Goal: Complete application form

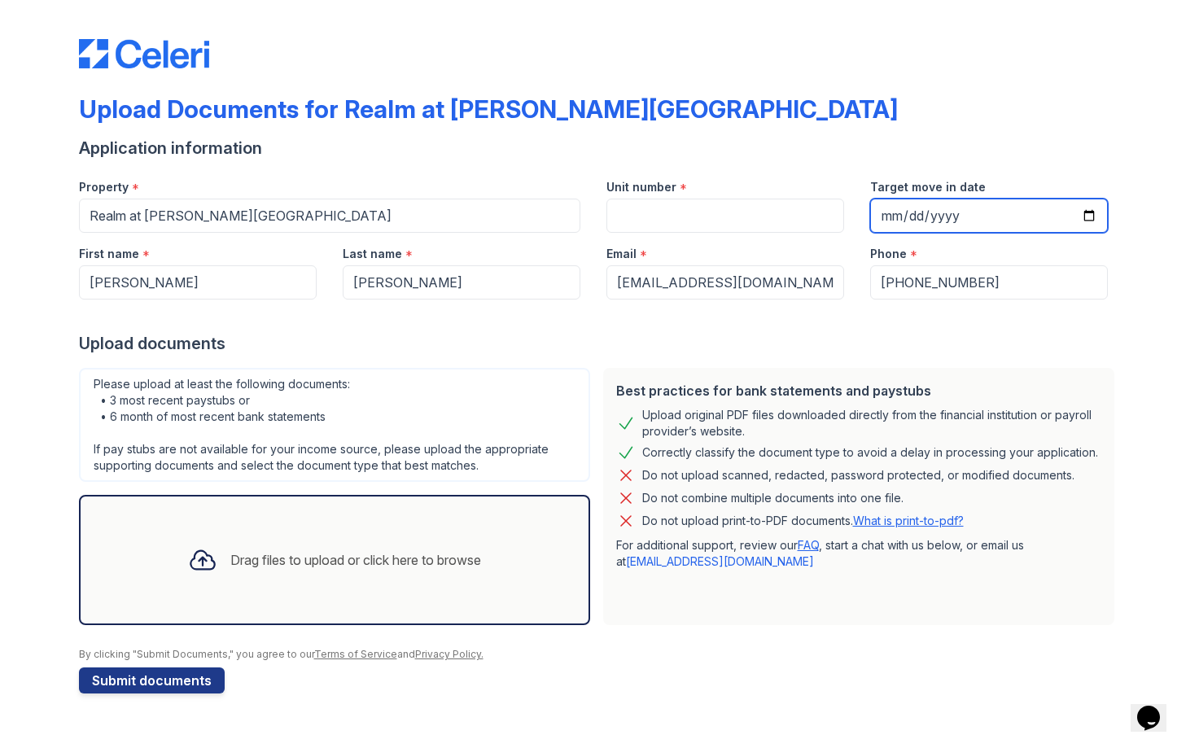
click at [919, 217] on input "Target move in date" at bounding box center [989, 216] width 238 height 34
click at [899, 212] on input "Target move in date" at bounding box center [989, 216] width 238 height 34
type input "[DATE]"
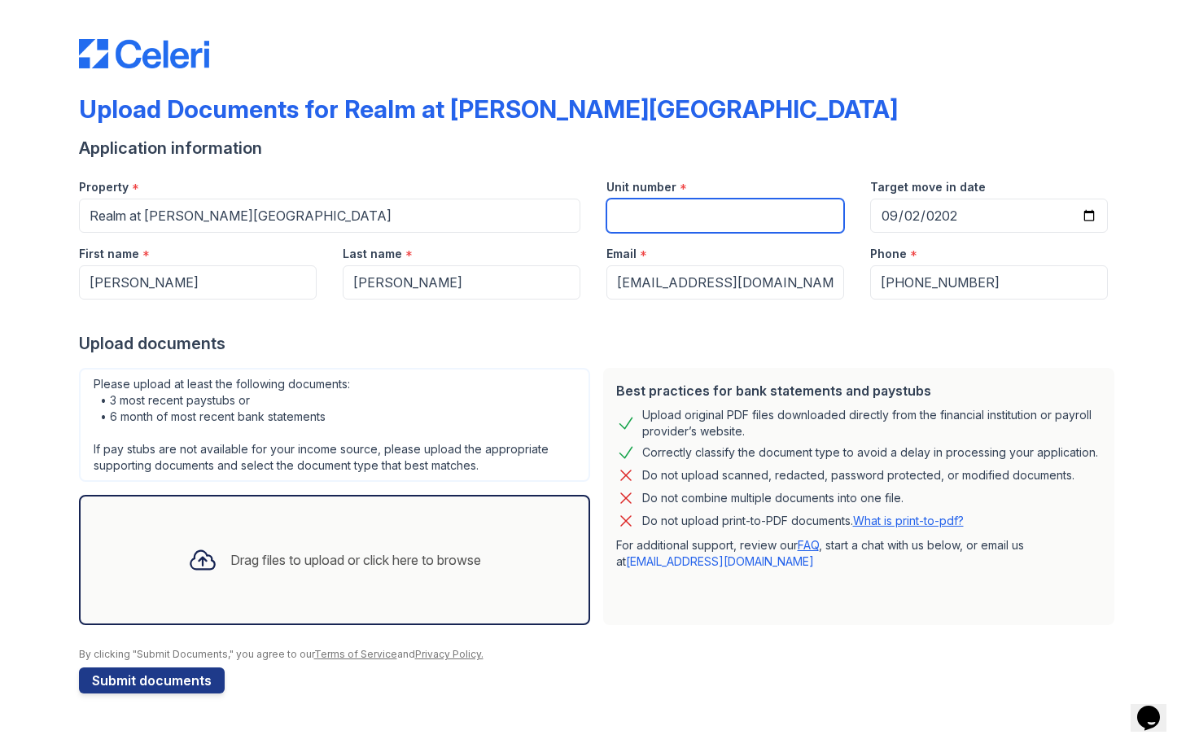
click at [782, 217] on input "Unit number" at bounding box center [725, 216] width 238 height 34
type input "105"
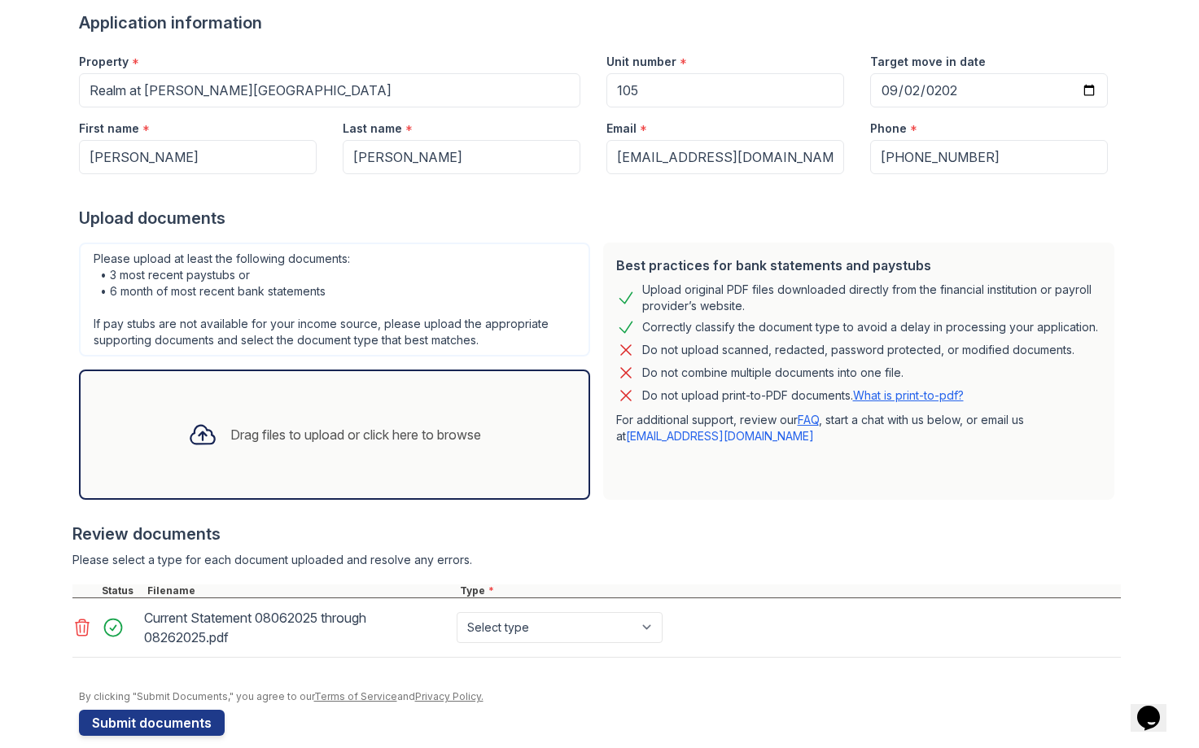
scroll to position [146, 0]
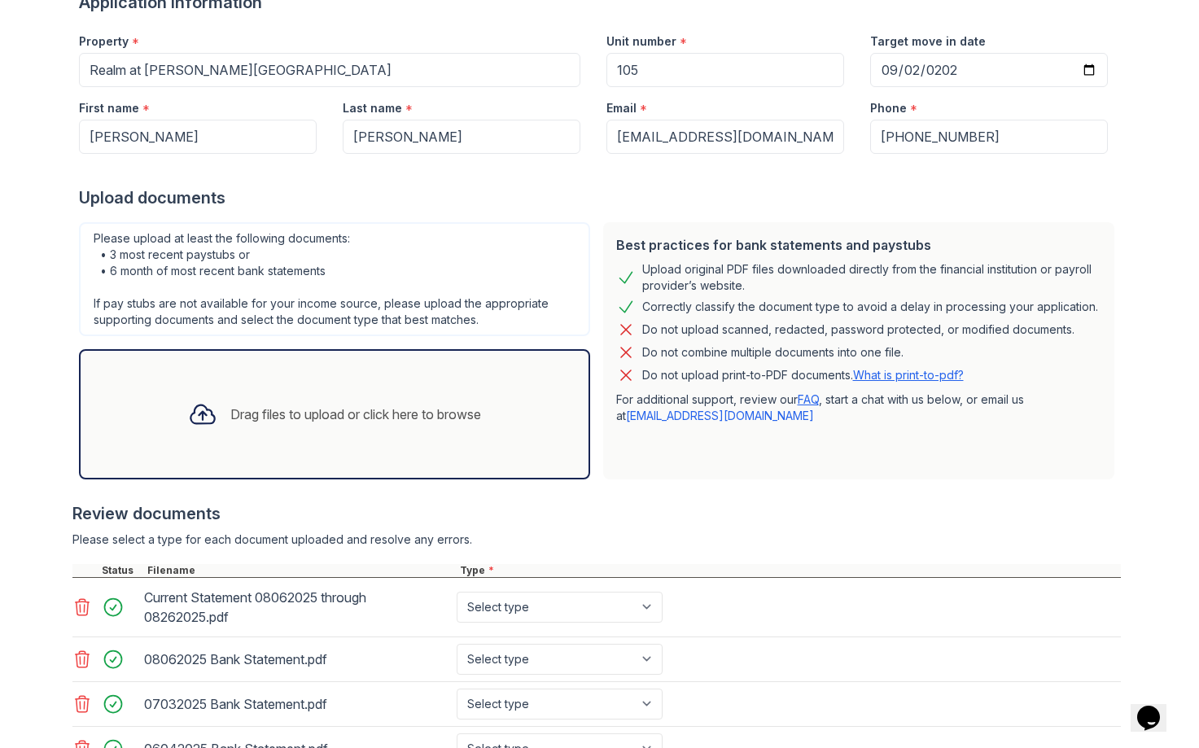
click at [684, 457] on div "Best practices for bank statements and paystubs Upload original PDF files downl…" at bounding box center [858, 350] width 511 height 257
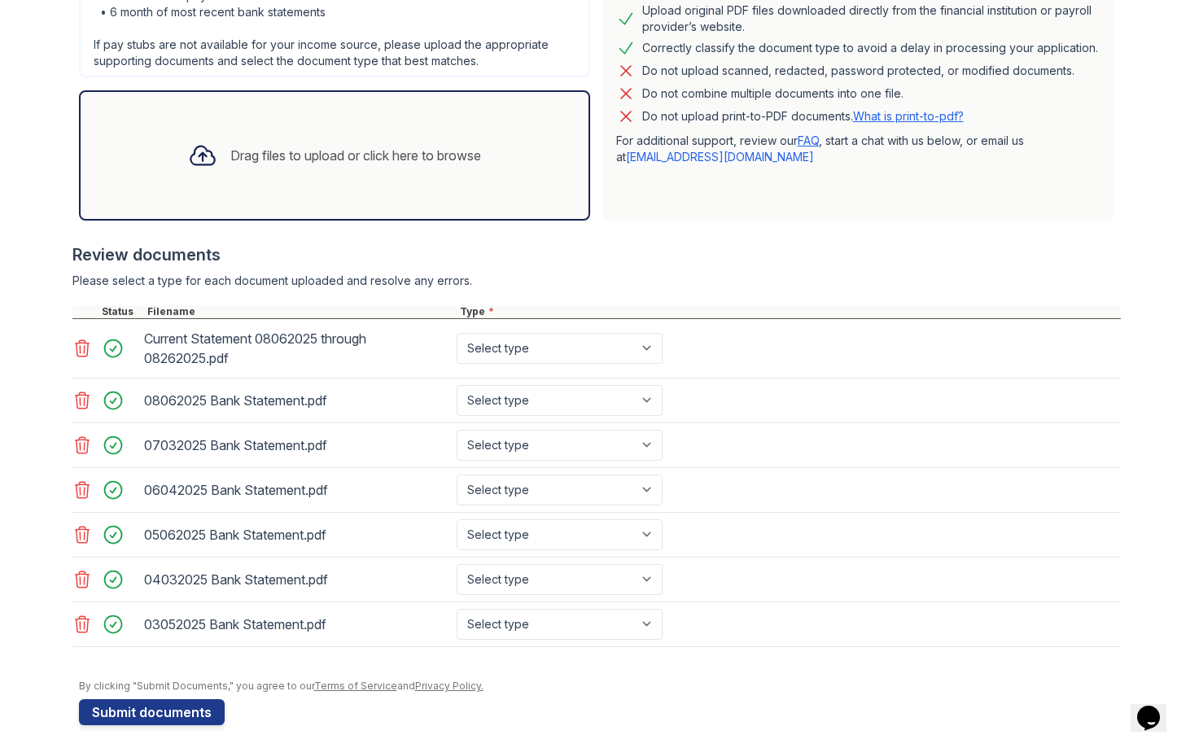
scroll to position [414, 0]
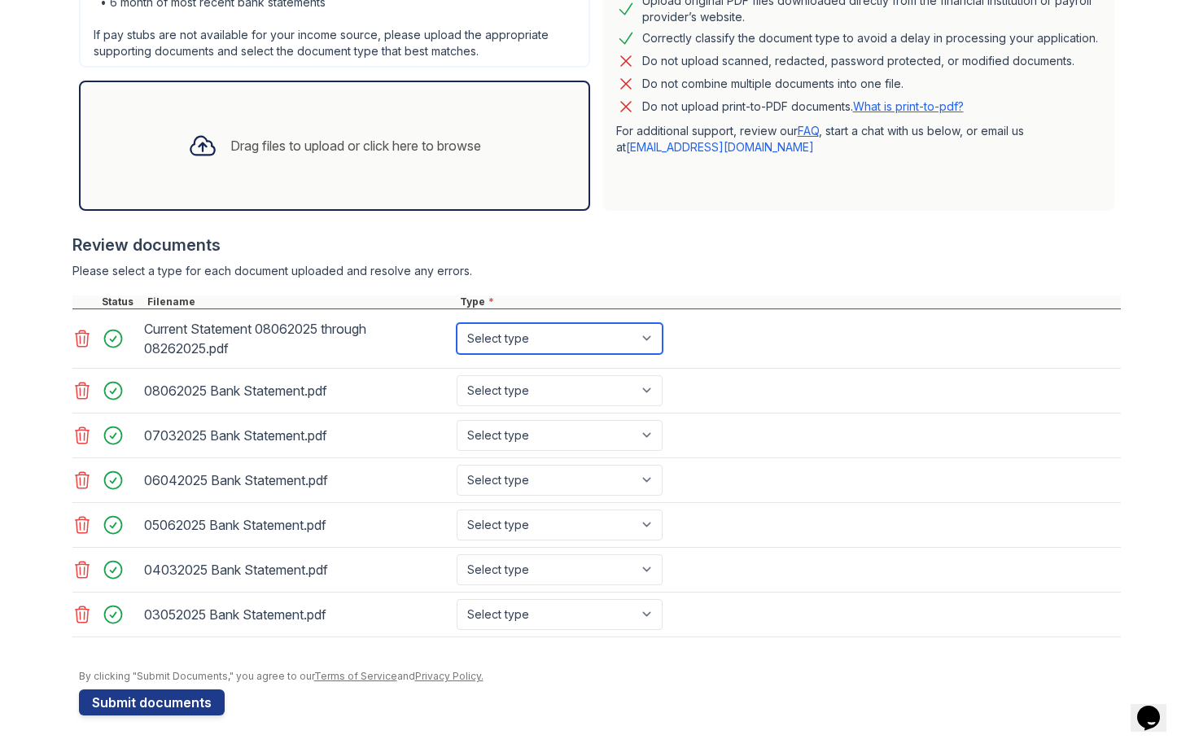
click at [654, 336] on select "Select type Paystub Bank Statement Offer Letter Tax Documents Benefit Award Let…" at bounding box center [560, 338] width 206 height 31
select select "bank_statement"
click at [652, 339] on select "Select type Paystub Bank Statement Offer Letter Tax Documents Benefit Award Let…" at bounding box center [560, 338] width 206 height 31
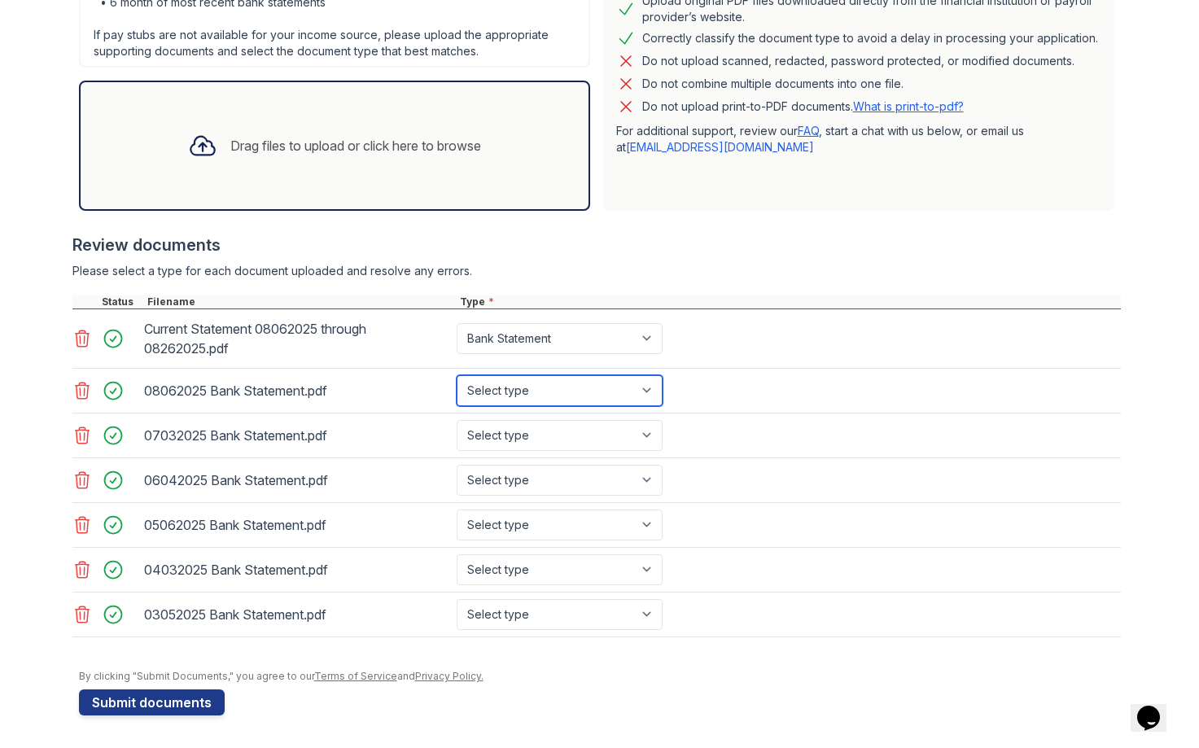
click at [648, 391] on select "Select type Paystub Bank Statement Offer Letter Tax Documents Benefit Award Let…" at bounding box center [560, 390] width 206 height 31
select select "bank_statement"
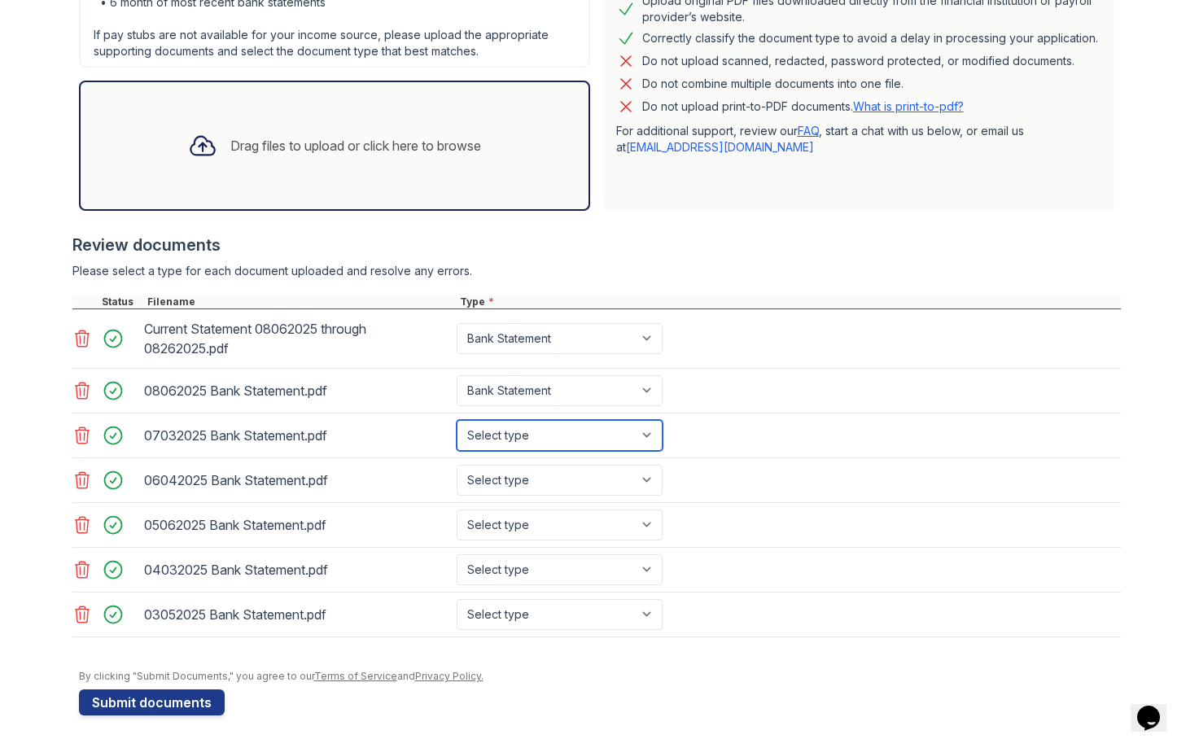
click at [653, 438] on select "Select type Paystub Bank Statement Offer Letter Tax Documents Benefit Award Let…" at bounding box center [560, 435] width 206 height 31
select select "bank_statement"
click at [650, 485] on select "Select type Paystub Bank Statement Offer Letter Tax Documents Benefit Award Let…" at bounding box center [560, 480] width 206 height 31
select select "bank_statement"
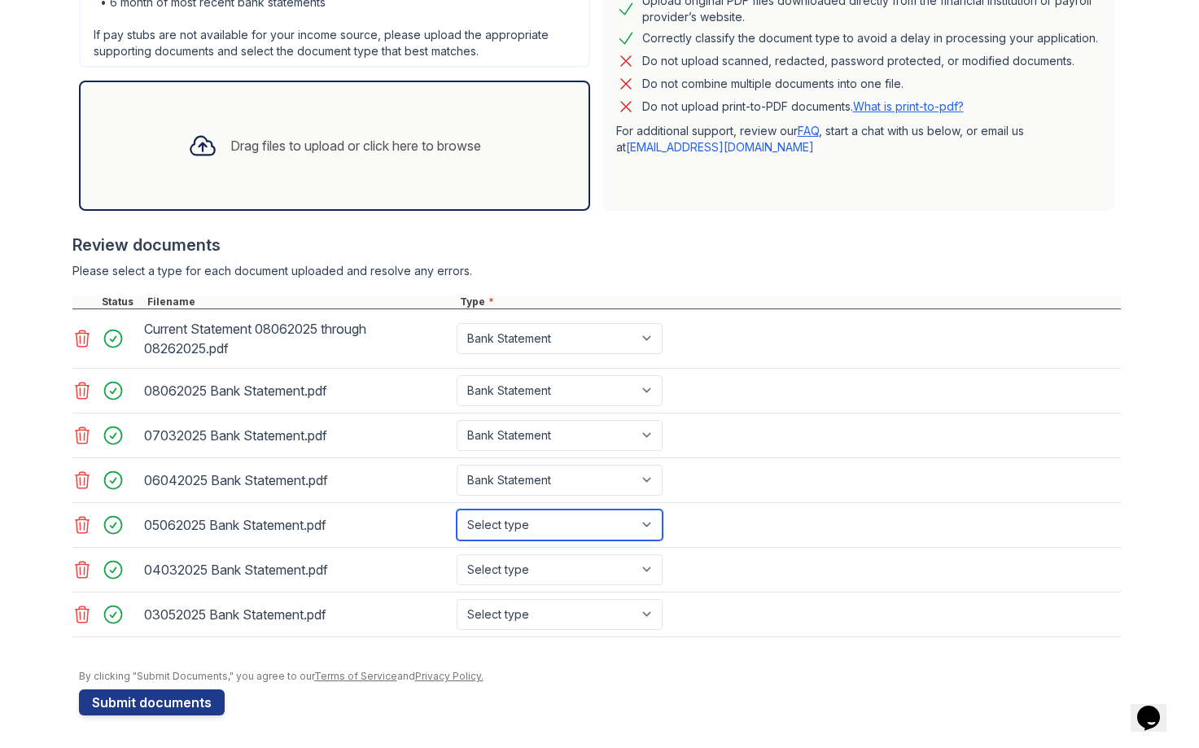
click at [650, 525] on select "Select type Paystub Bank Statement Offer Letter Tax Documents Benefit Award Let…" at bounding box center [560, 525] width 206 height 31
select select "bank_statement"
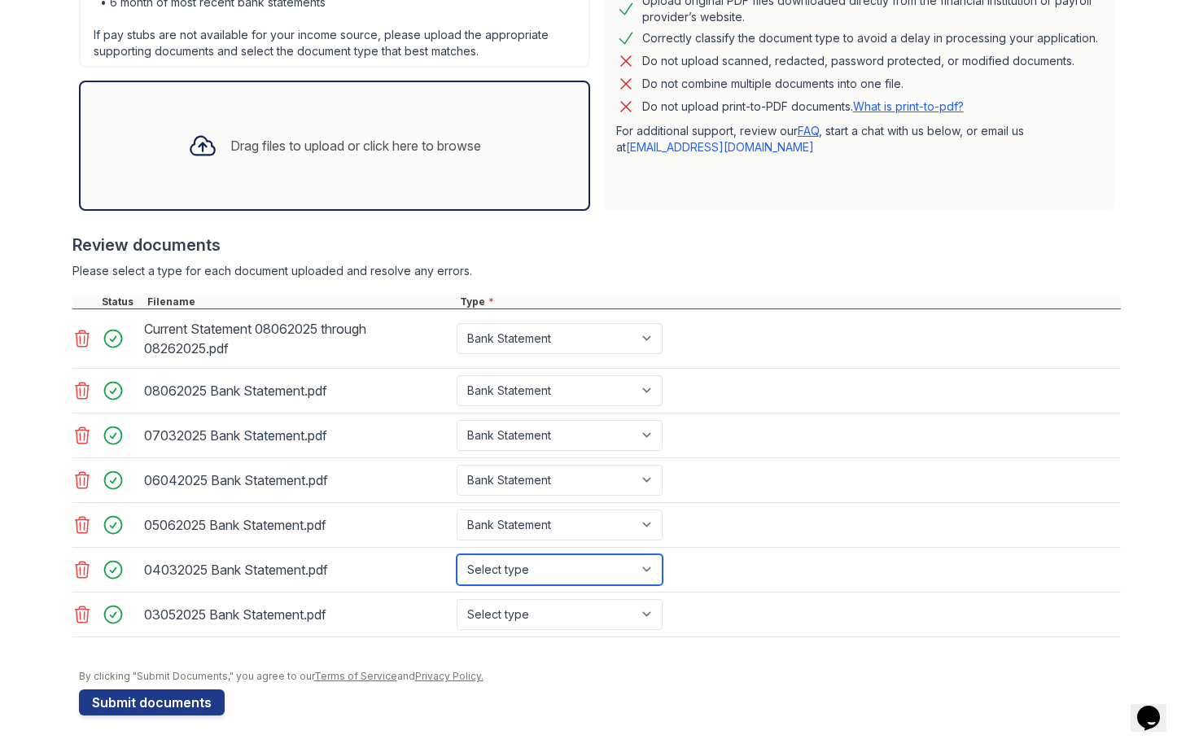
click at [654, 567] on select "Select type Paystub Bank Statement Offer Letter Tax Documents Benefit Award Let…" at bounding box center [560, 569] width 206 height 31
select select "bank_statement"
click at [652, 612] on select "Select type Paystub Bank Statement Offer Letter Tax Documents Benefit Award Let…" at bounding box center [560, 614] width 206 height 31
select select "bank_statement"
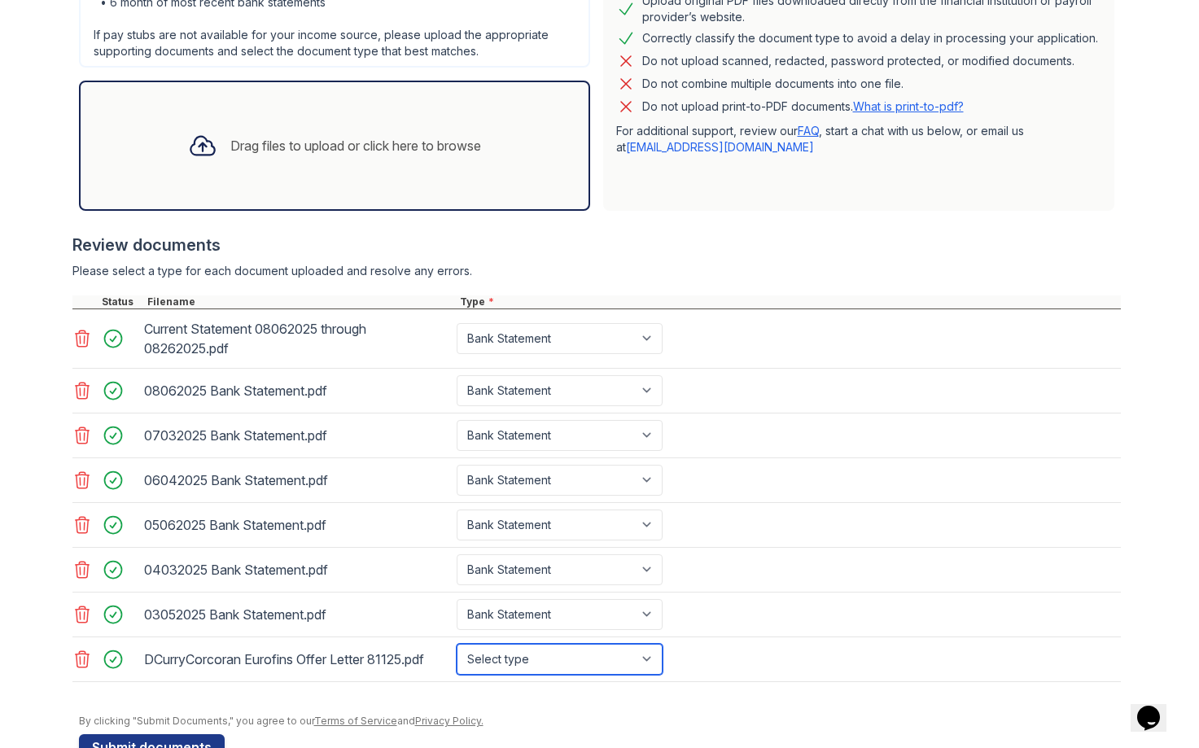
click at [559, 661] on select "Select type Paystub Bank Statement Offer Letter Tax Documents Benefit Award Let…" at bounding box center [560, 659] width 206 height 31
select select "offer_letter"
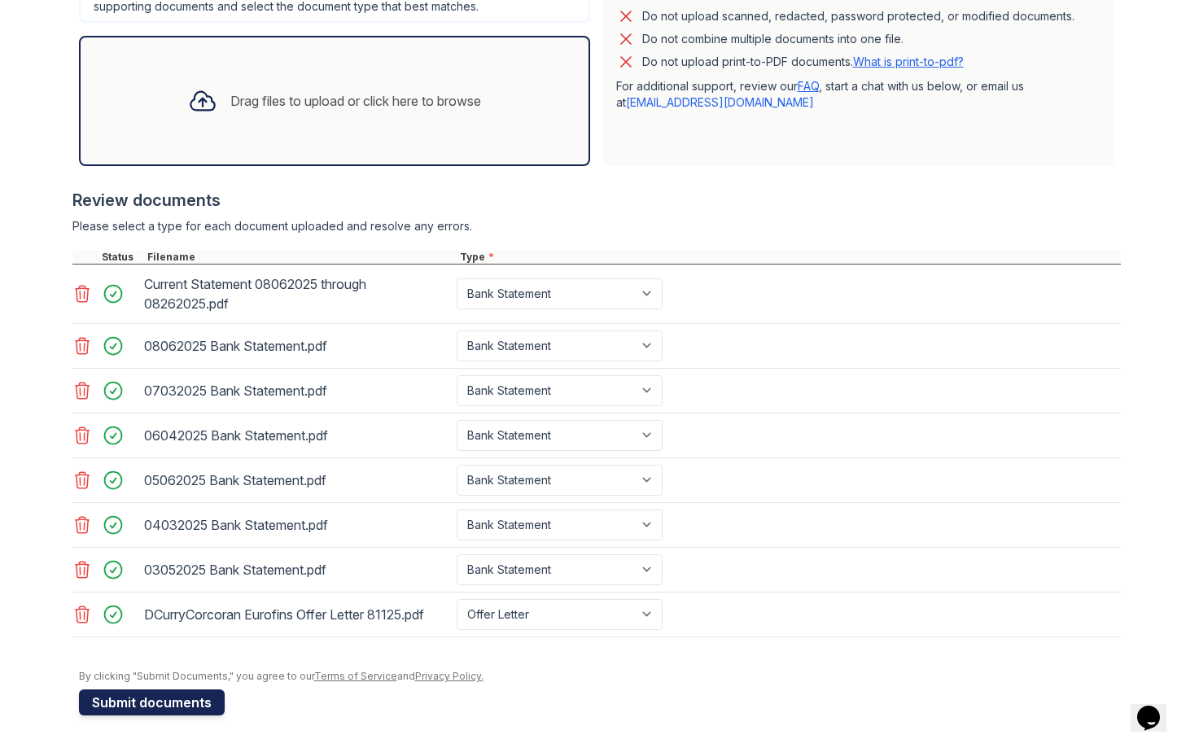
click at [189, 704] on button "Submit documents" at bounding box center [152, 702] width 146 height 26
